Goal: Register for event/course

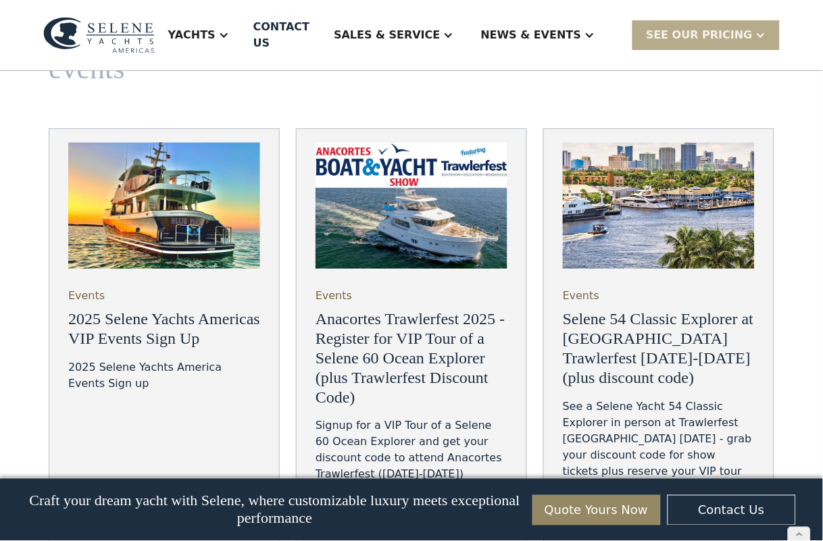
scroll to position [4539, 0]
click at [107, 309] on h3 "2025 Selene Yachts Americas VIP Events Sign Up" at bounding box center [164, 328] width 192 height 39
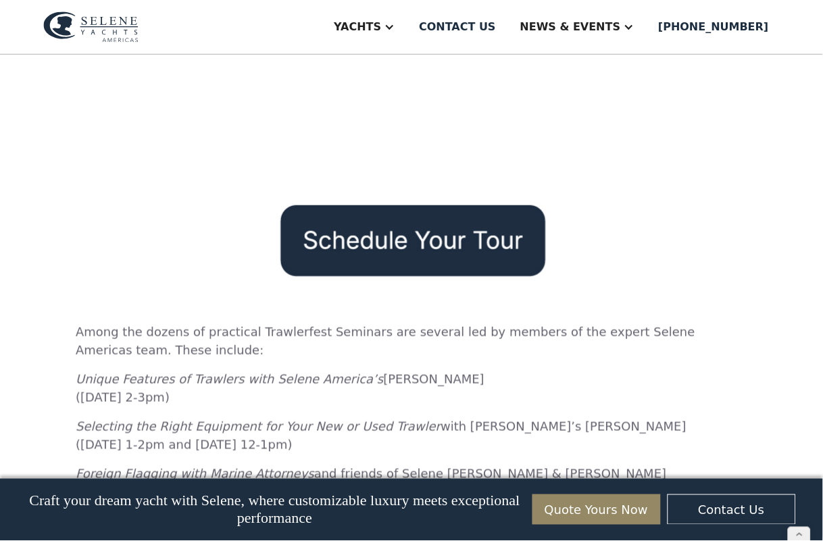
scroll to position [3806, 0]
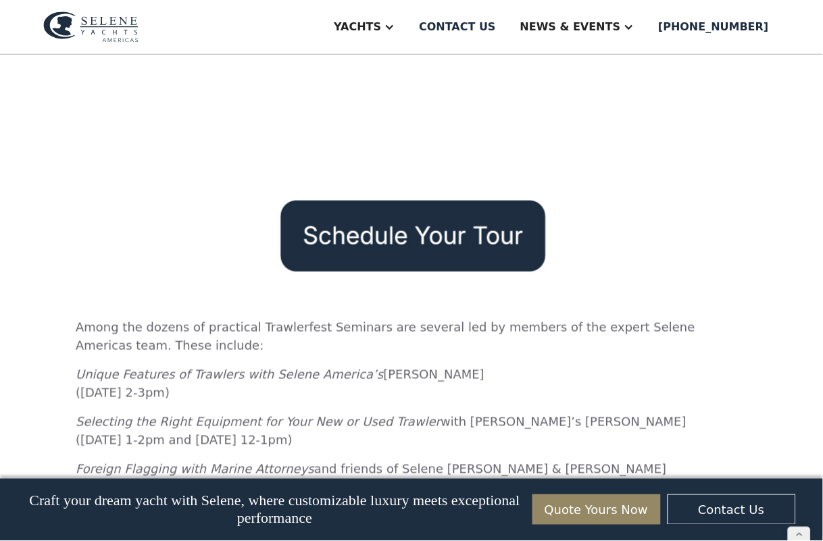
click at [376, 193] on img at bounding box center [412, 235] width 282 height 85
click at [375, 193] on img at bounding box center [412, 235] width 282 height 85
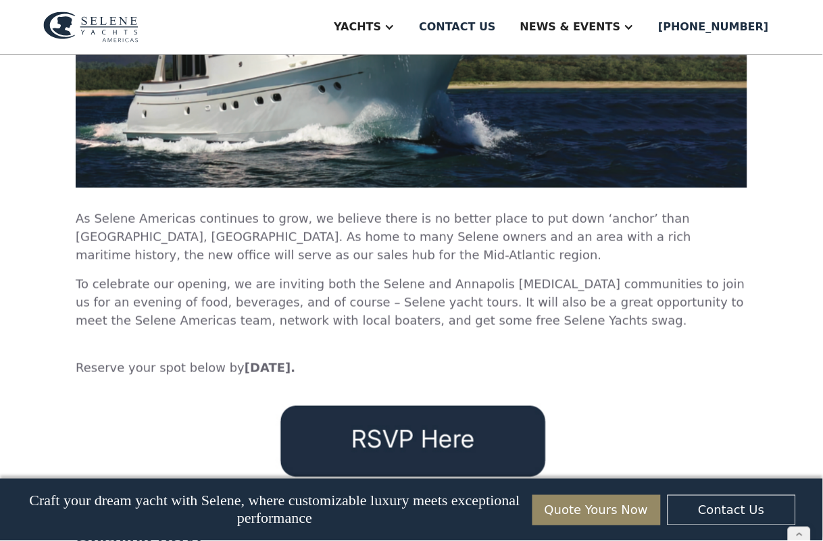
scroll to position [4676, 0]
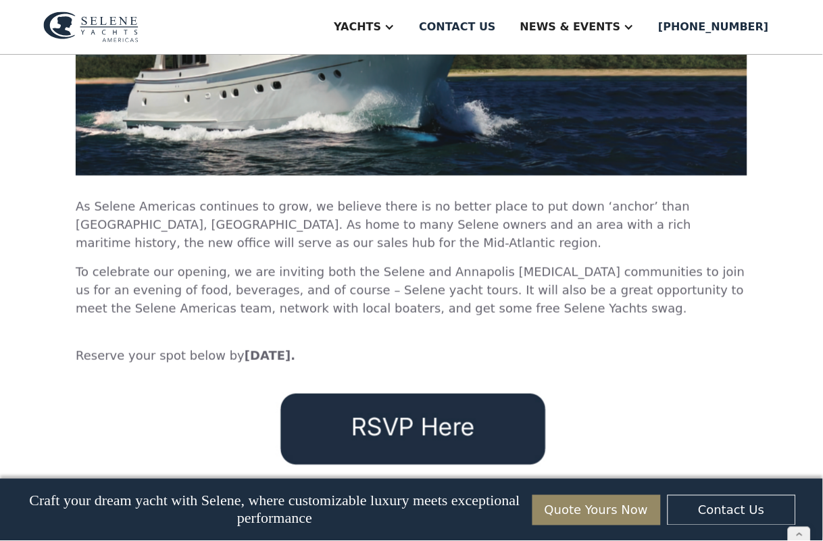
click at [405, 387] on img at bounding box center [412, 429] width 282 height 85
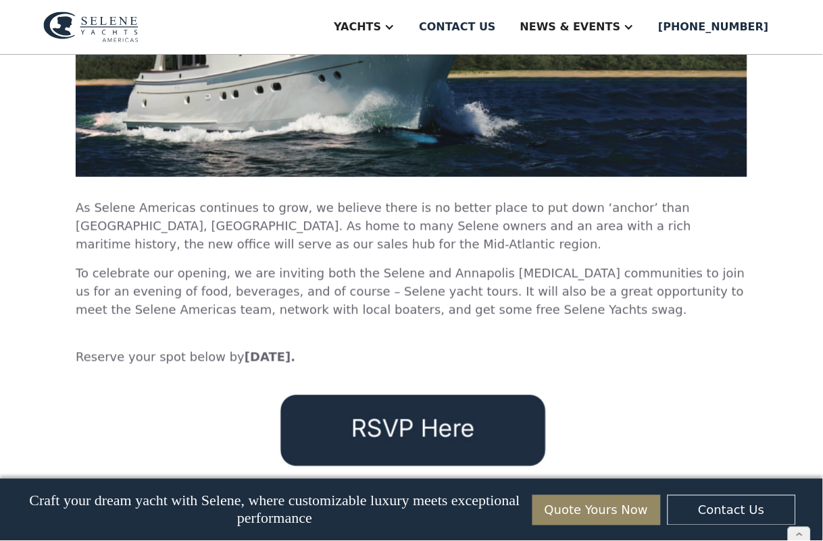
click at [405, 388] on img at bounding box center [412, 430] width 282 height 85
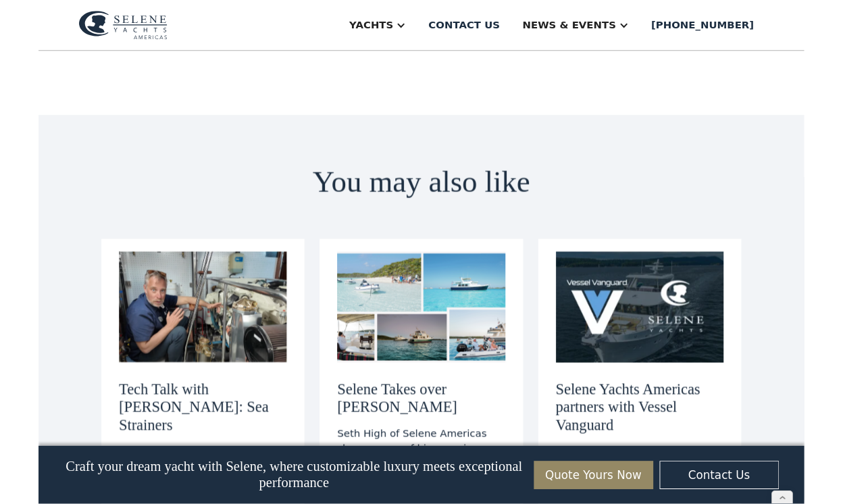
scroll to position [8295, 0]
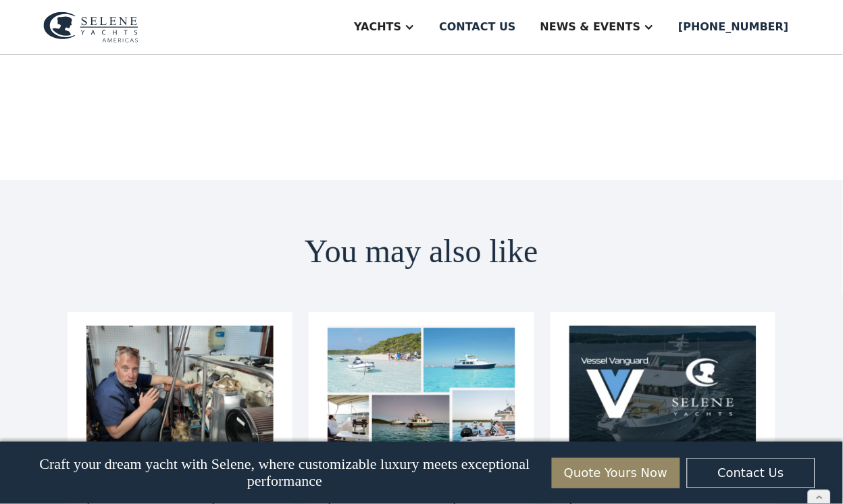
click at [612, 471] on link "Quote Yours Now" at bounding box center [616, 473] width 128 height 30
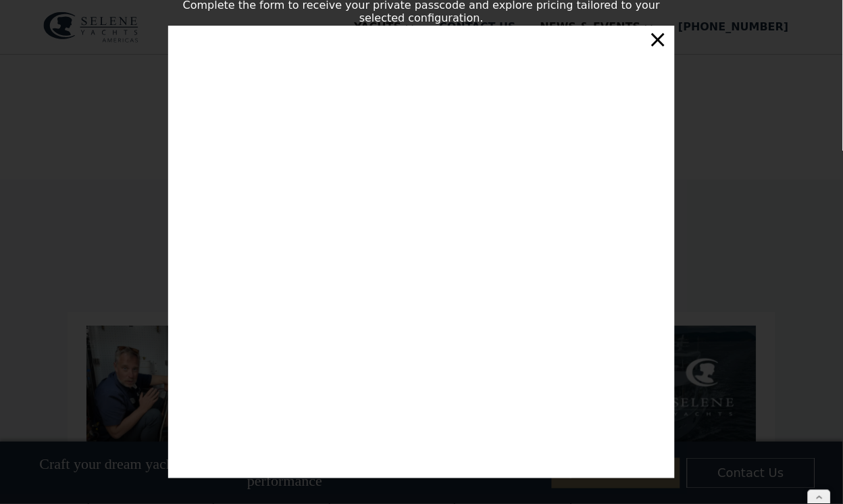
scroll to position [237, 0]
click at [657, 41] on div "×" at bounding box center [659, 39] width 20 height 27
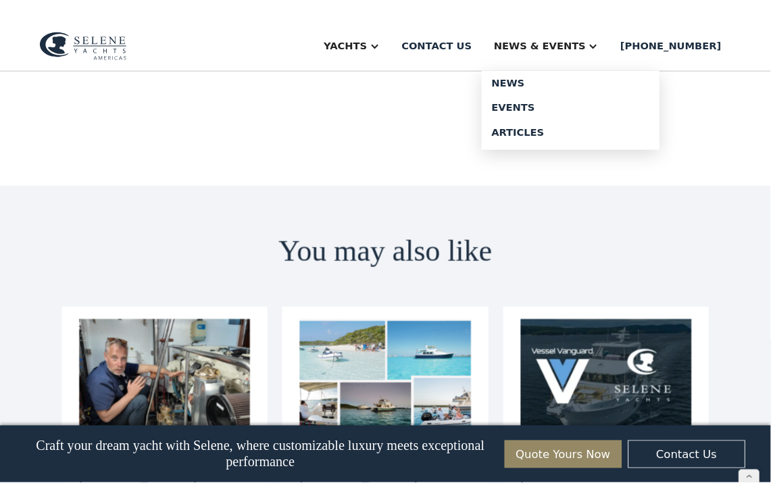
scroll to position [8152, 0]
